Goal: Contribute content

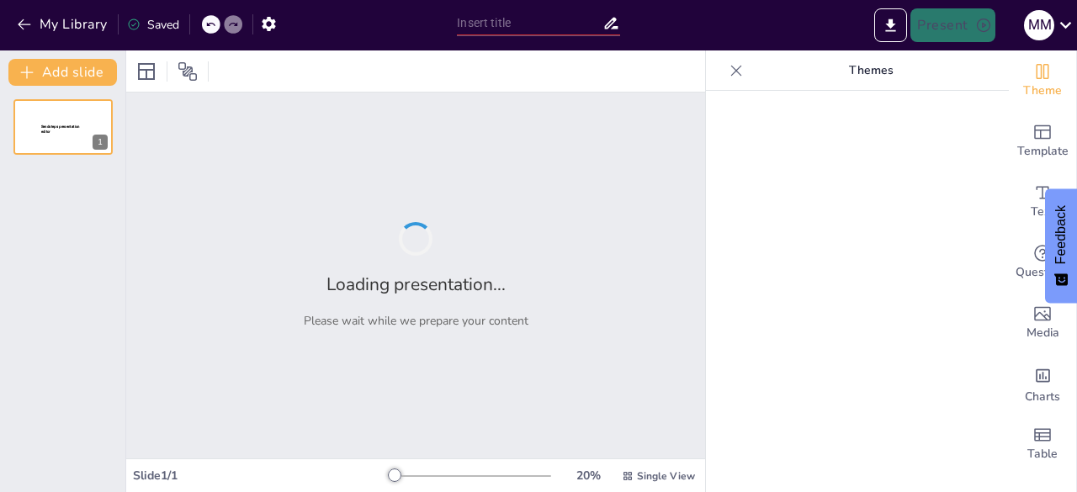
type input "Técnicas Didácticas para Apoyar a Estudiantes Neurodivergentes"
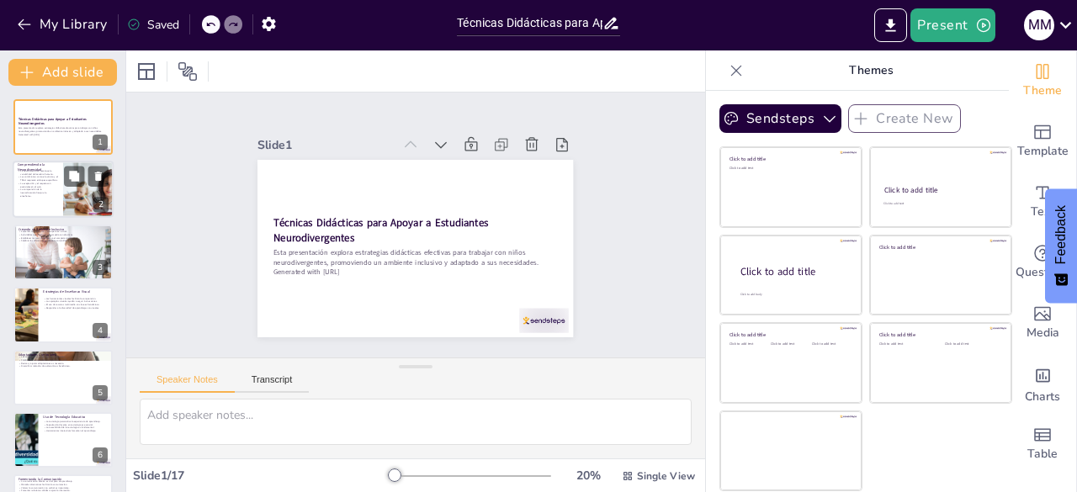
click at [48, 193] on p "La comprensión de la neurodiversidad mejora la enseñanza." at bounding box center [38, 192] width 40 height 9
type textarea "La neurodiversidad es un término que se refiere a las diferencias en el funcion…"
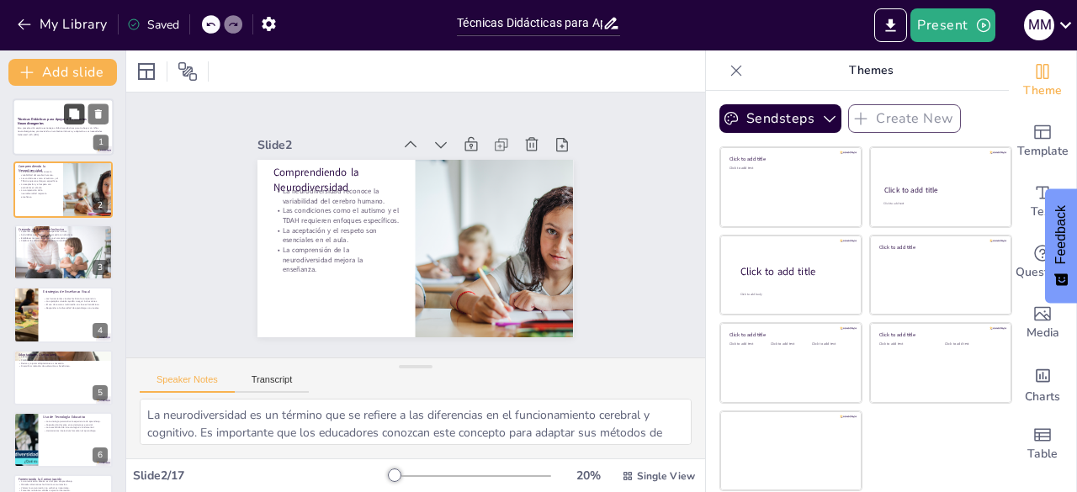
click at [73, 110] on icon at bounding box center [74, 114] width 10 height 10
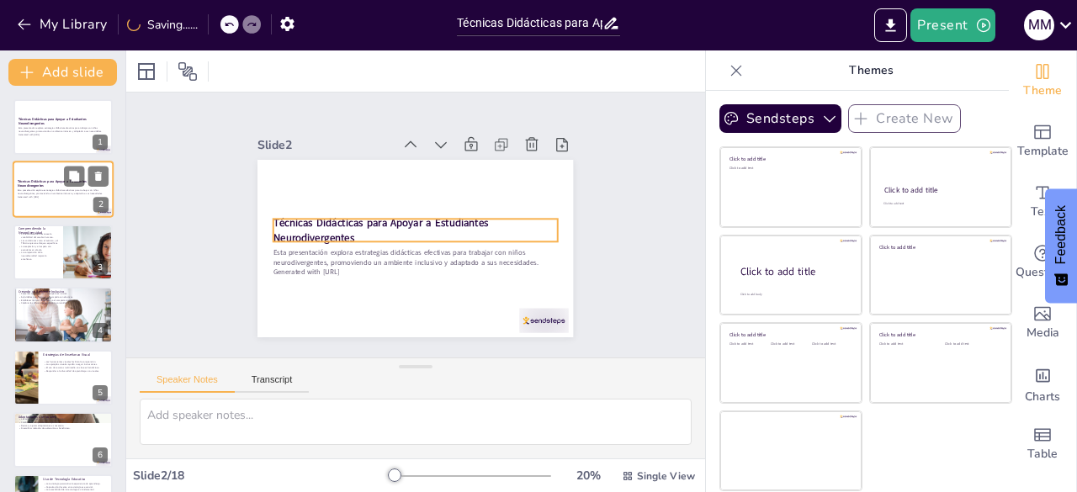
click at [19, 185] on strong "Técnicas Didácticas para Apoyar a Estudiantes Neurodivergentes" at bounding box center [52, 183] width 69 height 9
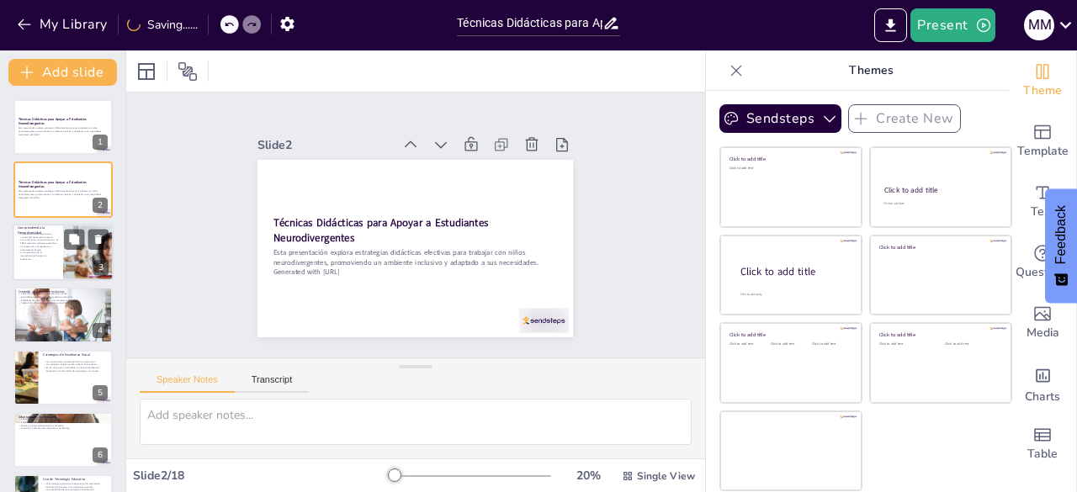
click at [44, 265] on div at bounding box center [63, 252] width 101 height 57
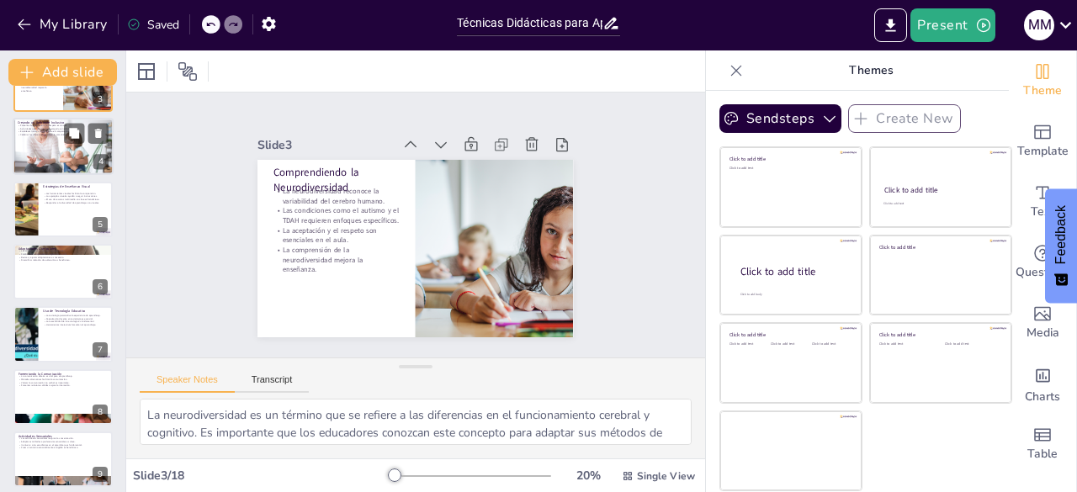
click at [37, 138] on div at bounding box center [63, 146] width 101 height 67
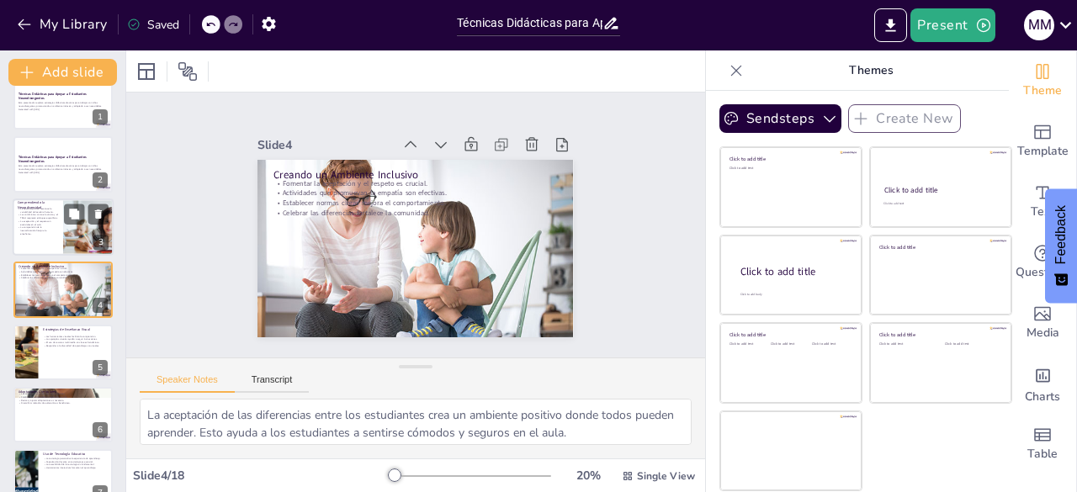
click at [33, 221] on p "La aceptación y el respeto son esenciales en el aula." at bounding box center [38, 223] width 40 height 6
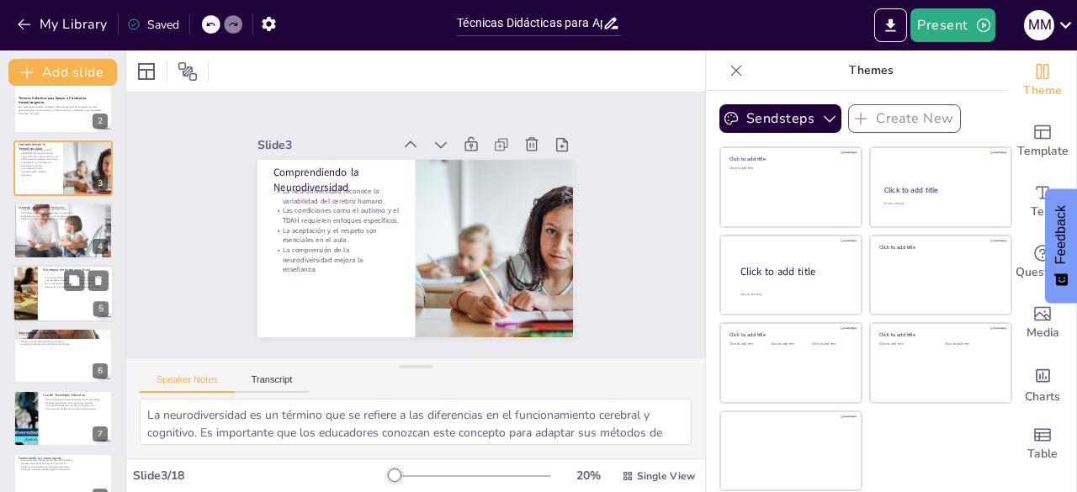
click at [45, 282] on p "El uso de recursos multimedia en clase es beneficioso." at bounding box center [76, 283] width 66 height 3
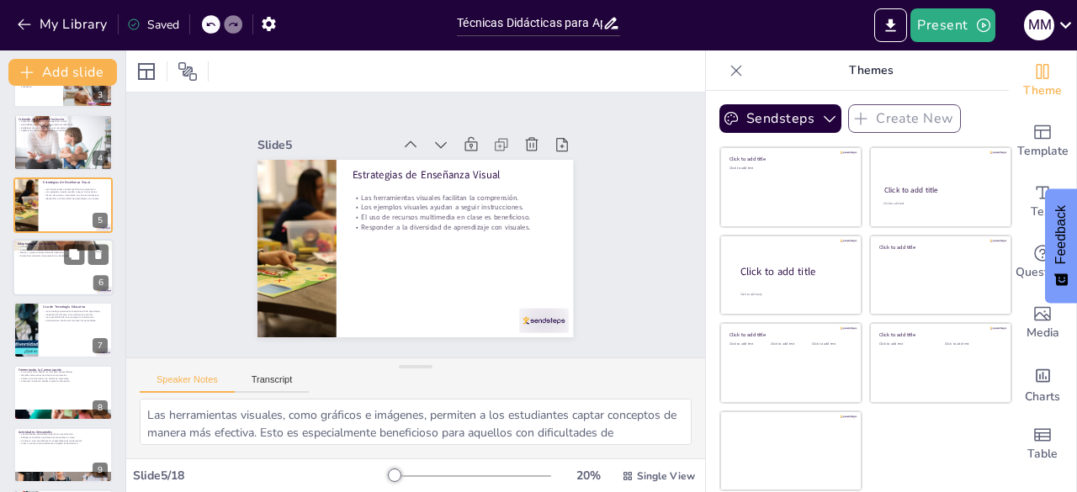
click at [47, 272] on div at bounding box center [63, 267] width 101 height 57
type textarea "Las adaptaciones curriculares son fundamentales para atender la diversidad en e…"
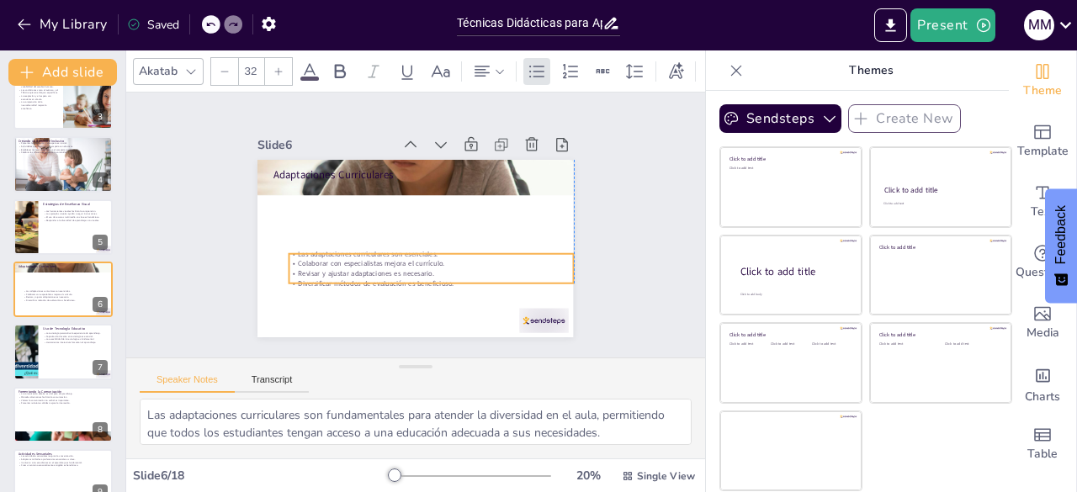
drag, startPoint x: 274, startPoint y: 193, endPoint x: 289, endPoint y: 263, distance: 72.3
click at [289, 268] on p "Revisar y ajustar adaptaciones es necesario." at bounding box center [431, 273] width 284 height 10
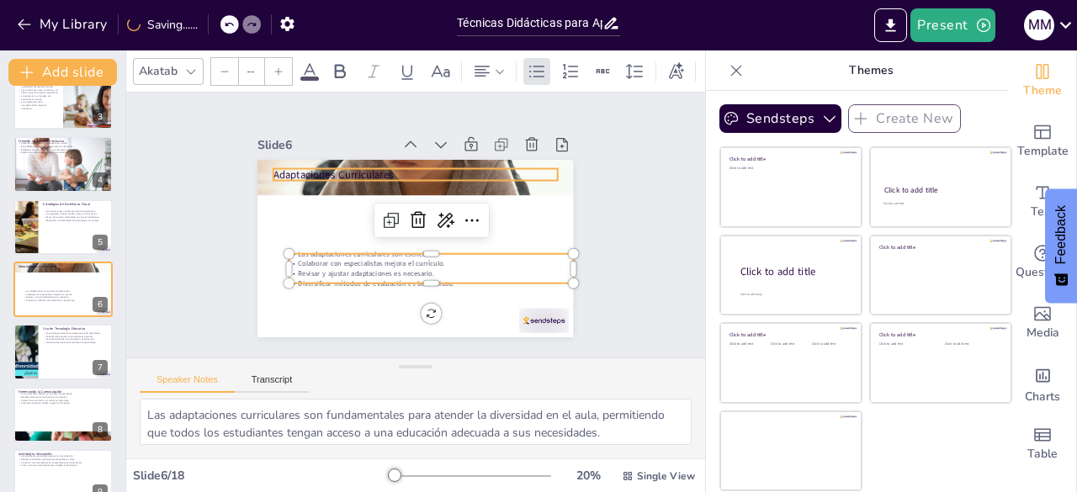
type input "48"
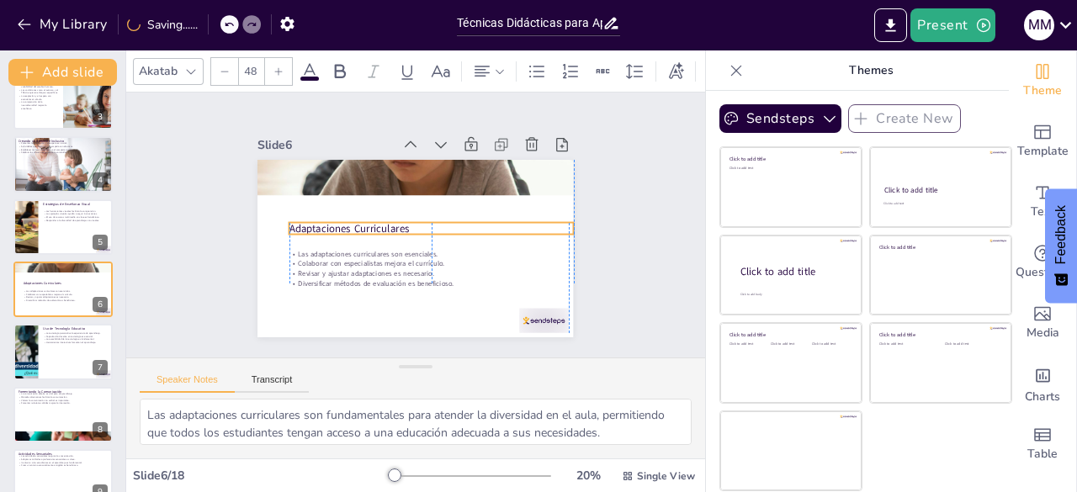
drag, startPoint x: 268, startPoint y: 171, endPoint x: 280, endPoint y: 225, distance: 55.3
click at [289, 225] on p "Adaptaciones Curriculares" at bounding box center [431, 228] width 284 height 15
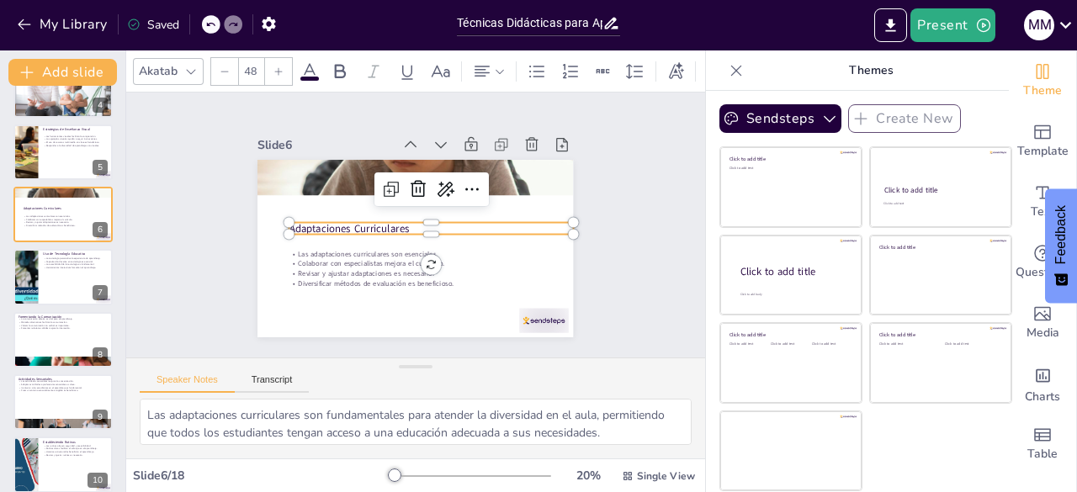
scroll to position [403, 0]
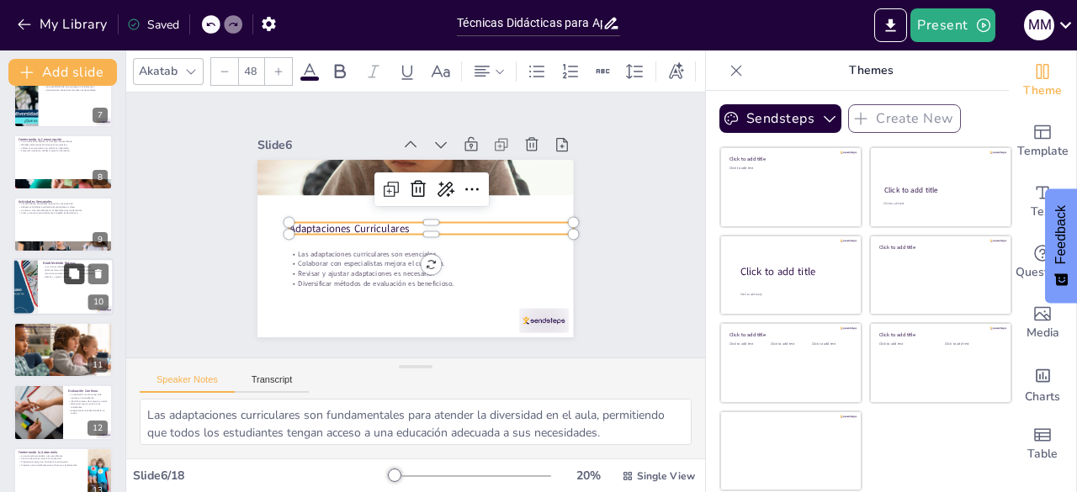
click at [67, 284] on button at bounding box center [74, 274] width 20 height 20
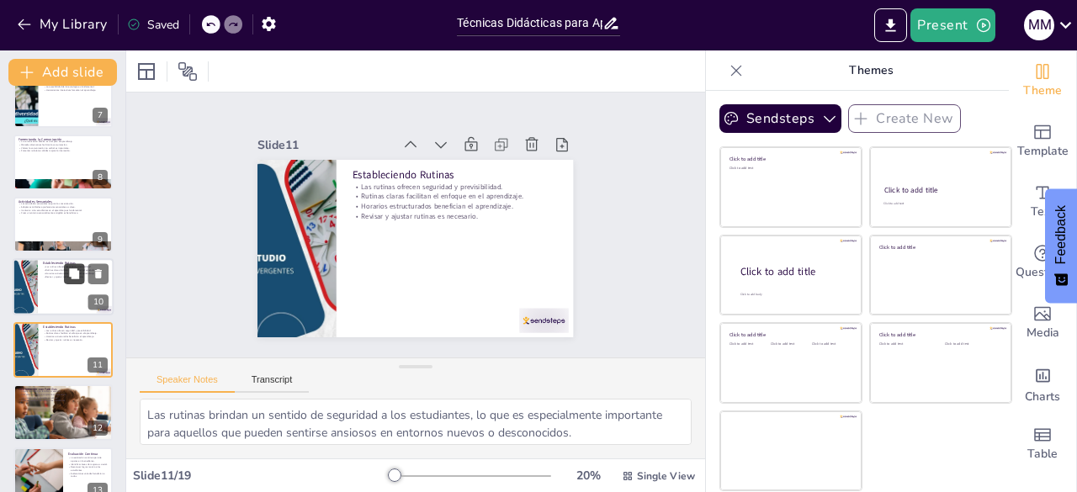
scroll to position [464, 0]
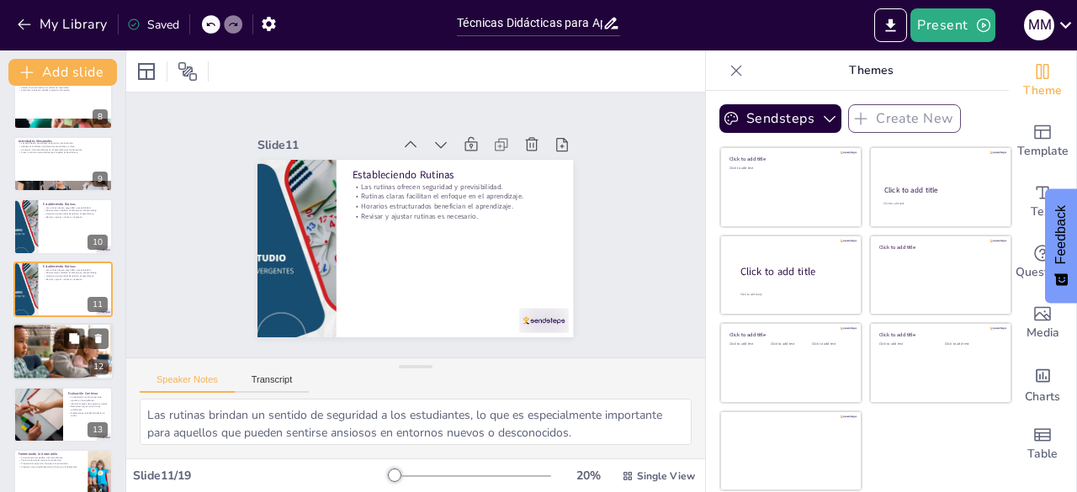
click at [20, 349] on div at bounding box center [63, 351] width 101 height 67
type textarea "La colaboración entre educadores y familias es clave para el éxito de los estud…"
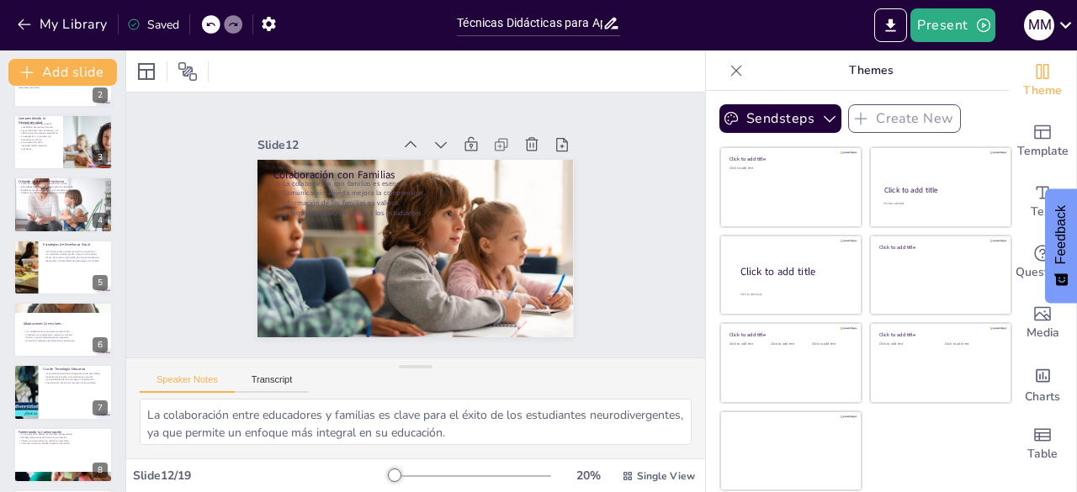
scroll to position [106, 0]
